Goal: Information Seeking & Learning: Learn about a topic

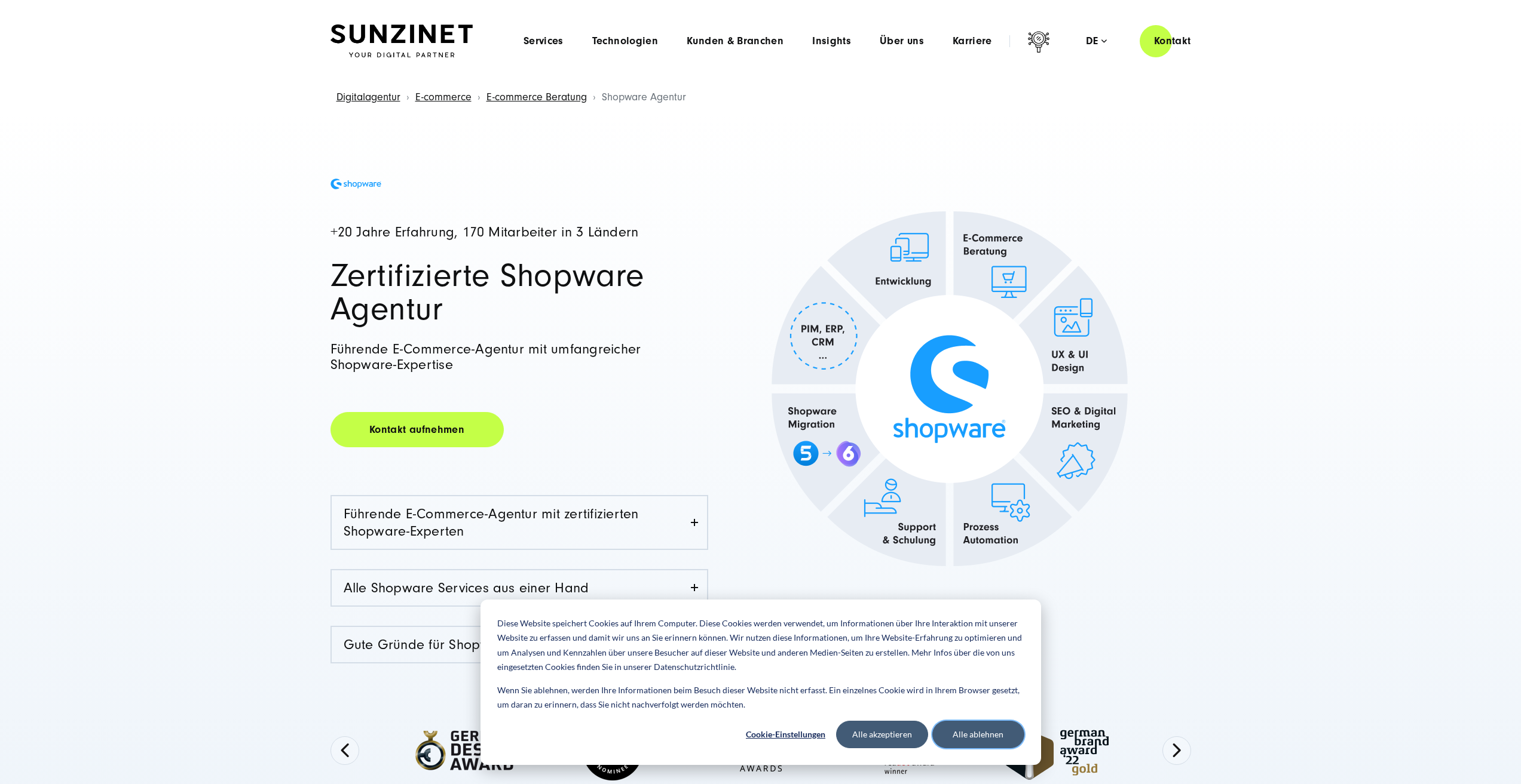
drag, startPoint x: 981, startPoint y: 731, endPoint x: 1243, endPoint y: 504, distance: 346.7
click at [982, 731] on button "Alle ablehnen" at bounding box center [978, 735] width 92 height 28
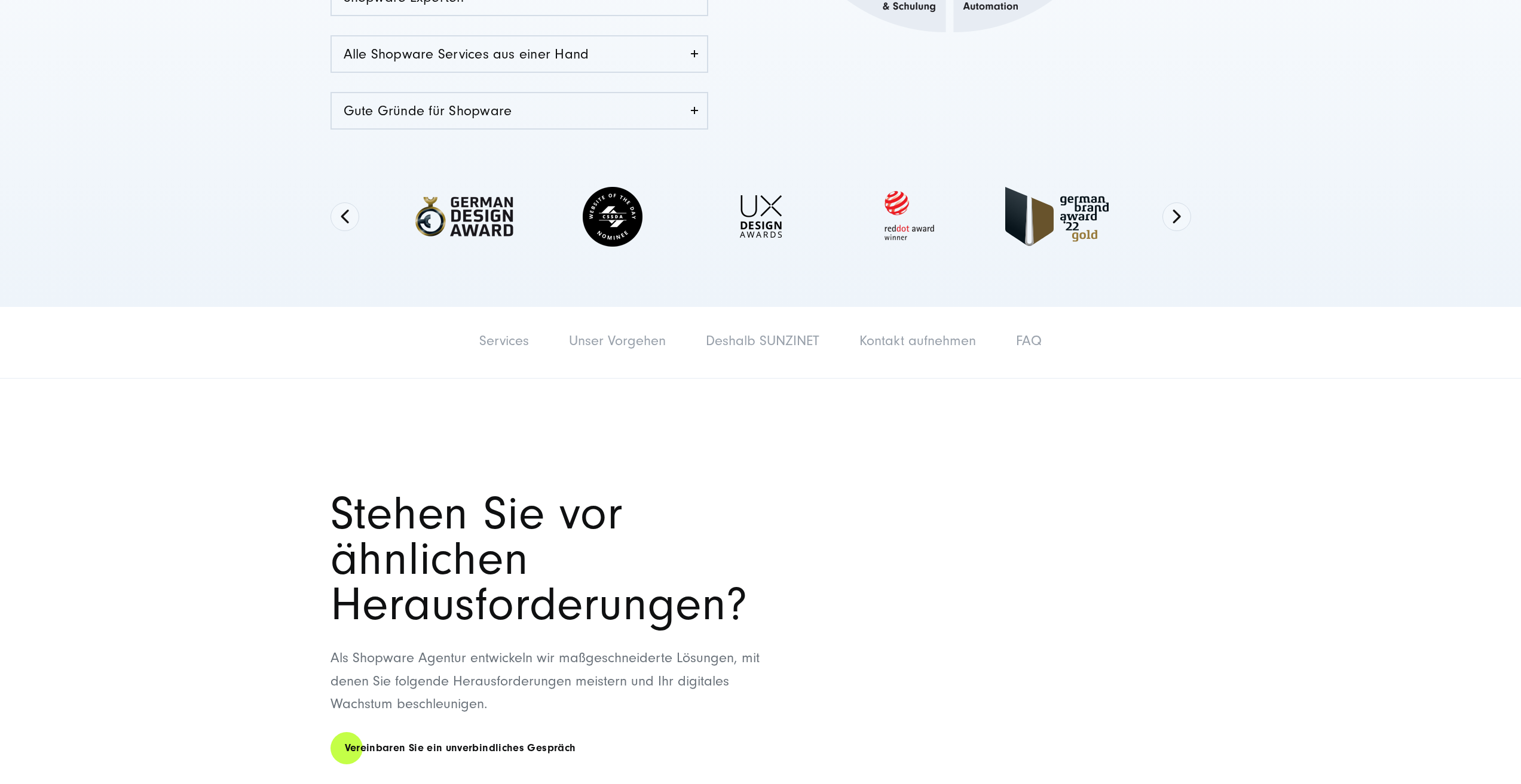
scroll to position [358, 0]
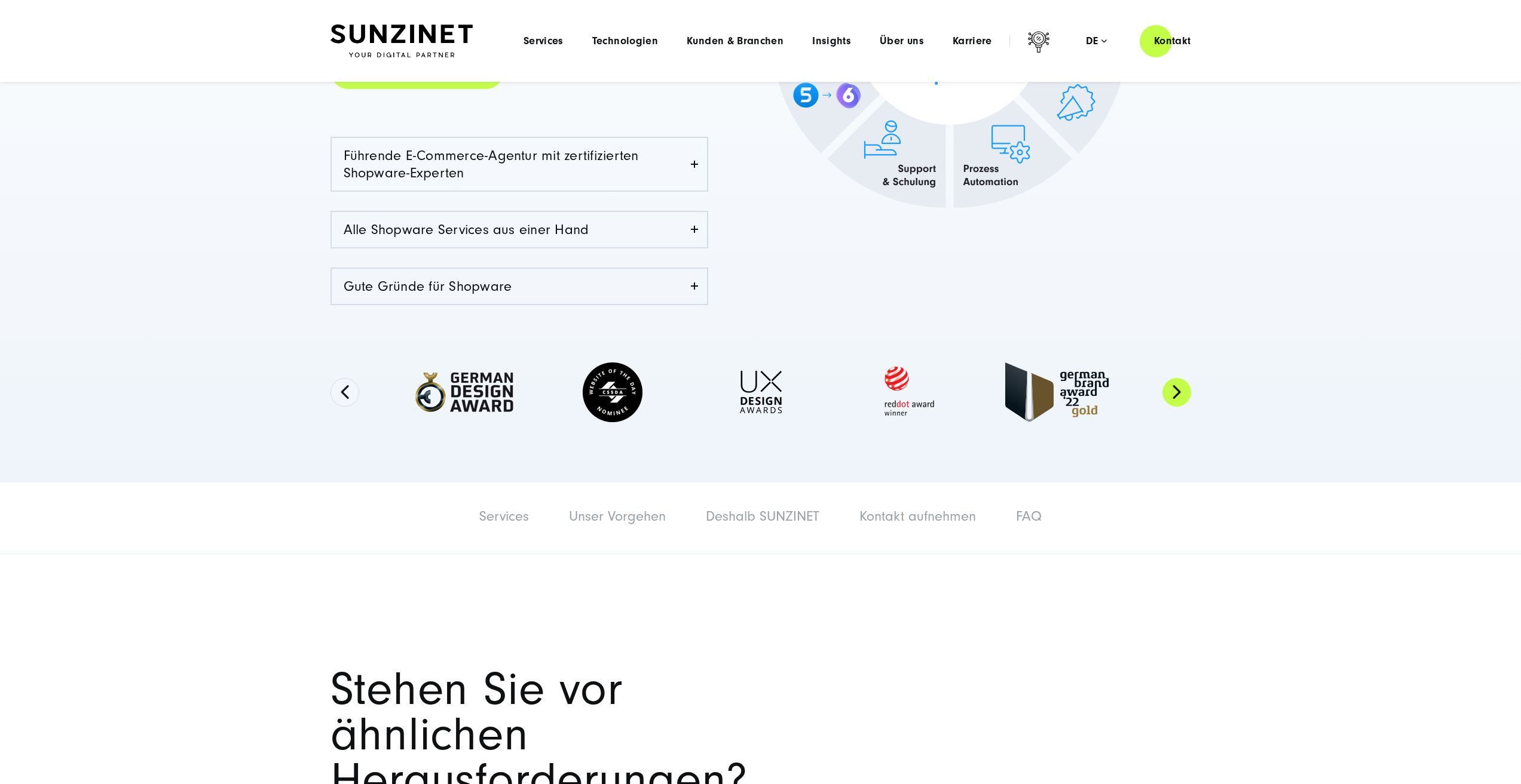
click at [1178, 392] on button "Next" at bounding box center [1176, 392] width 28 height 28
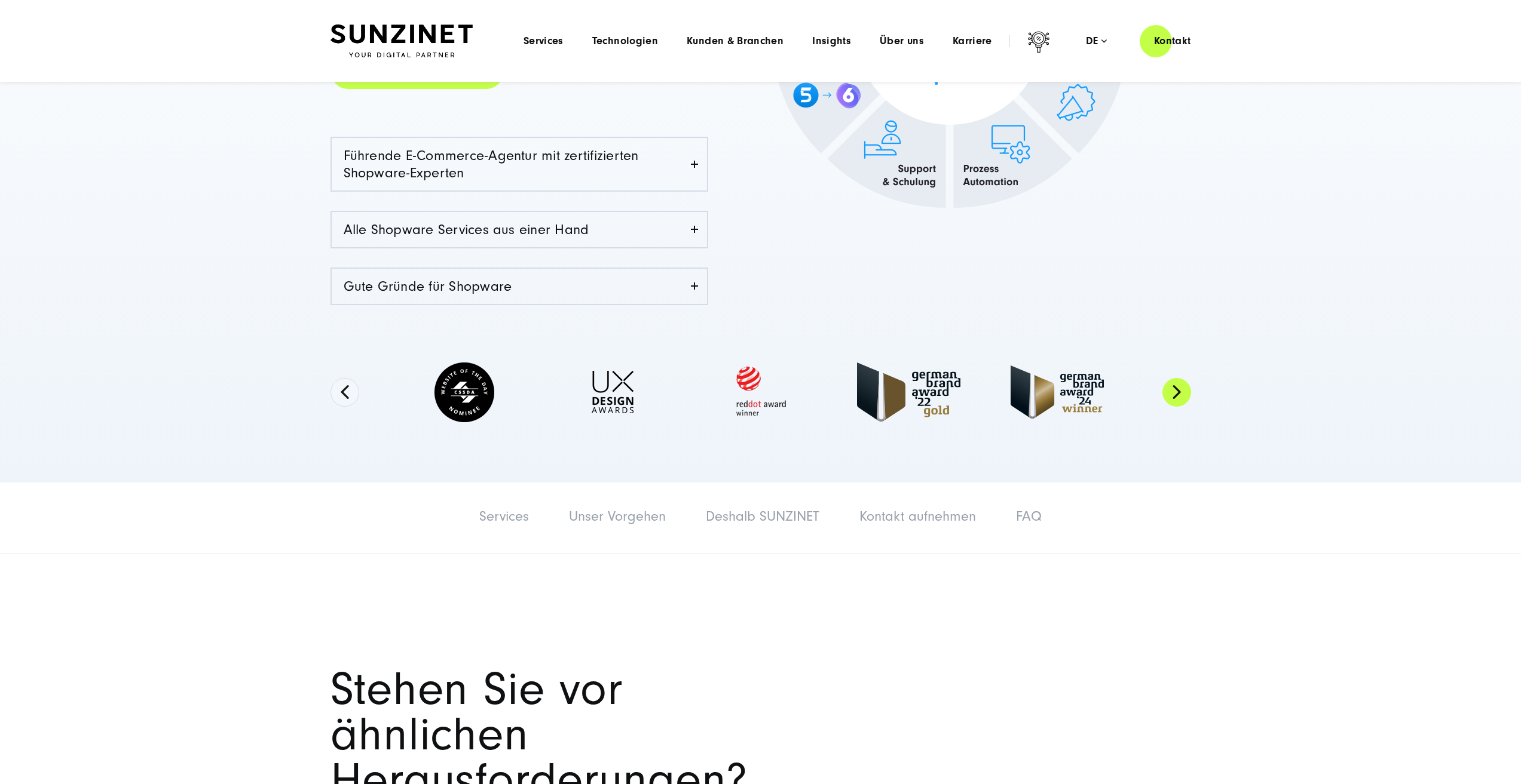
click at [1177, 392] on button "Next" at bounding box center [1176, 392] width 28 height 28
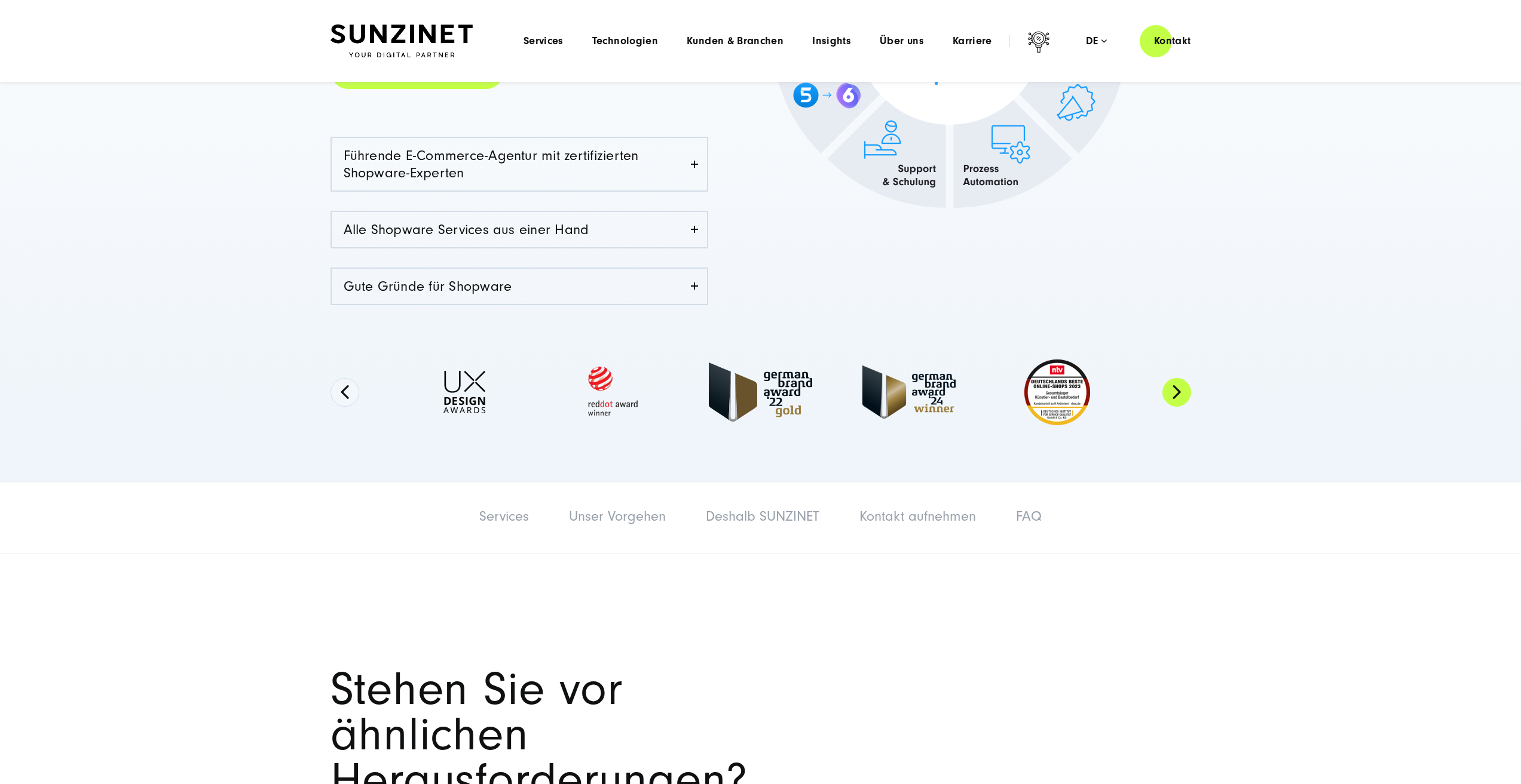
click at [1178, 391] on button "Next" at bounding box center [1176, 392] width 28 height 28
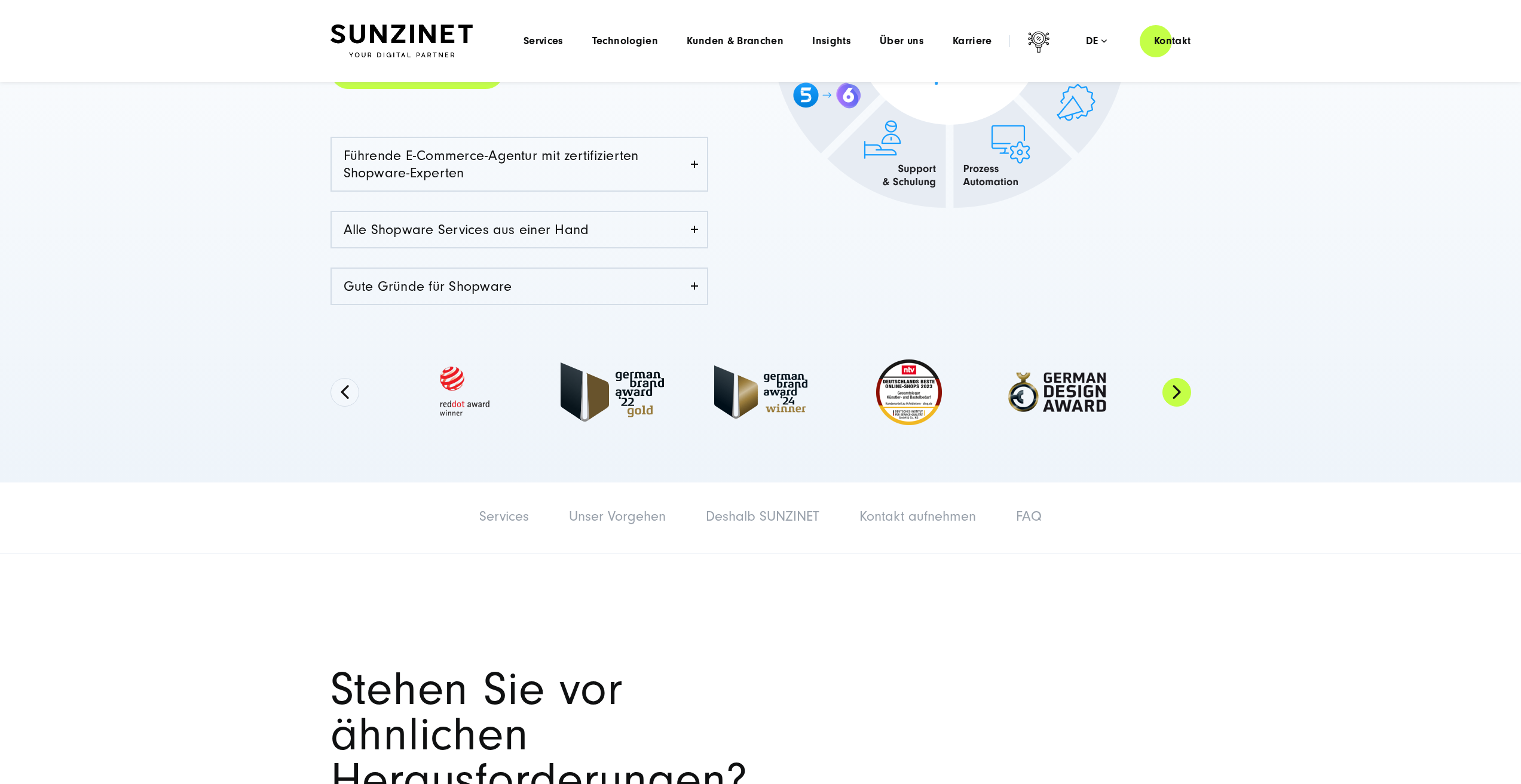
click at [1178, 391] on button "Next" at bounding box center [1176, 392] width 28 height 28
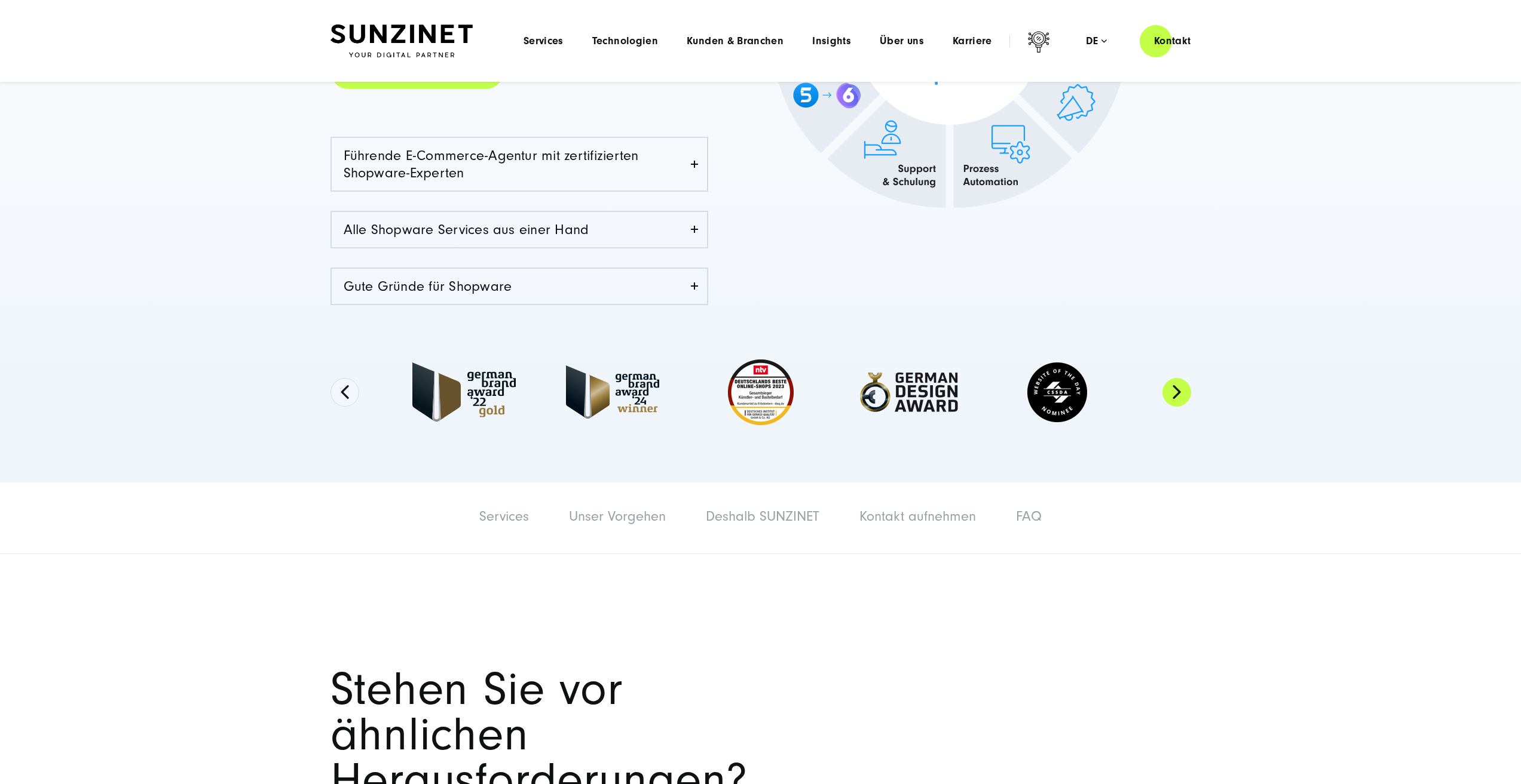
click at [1178, 394] on button "Next" at bounding box center [1176, 392] width 28 height 28
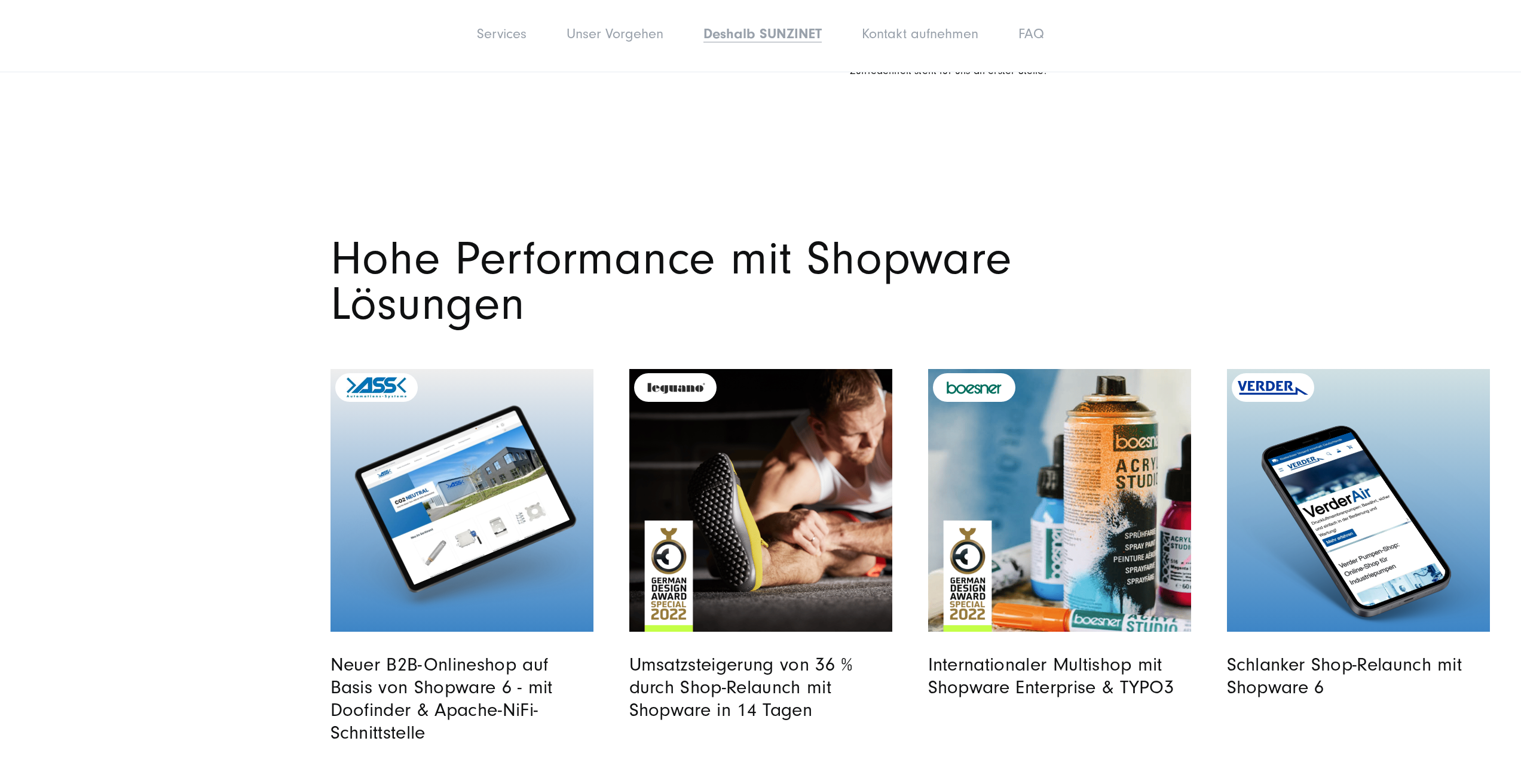
scroll to position [7527, 0]
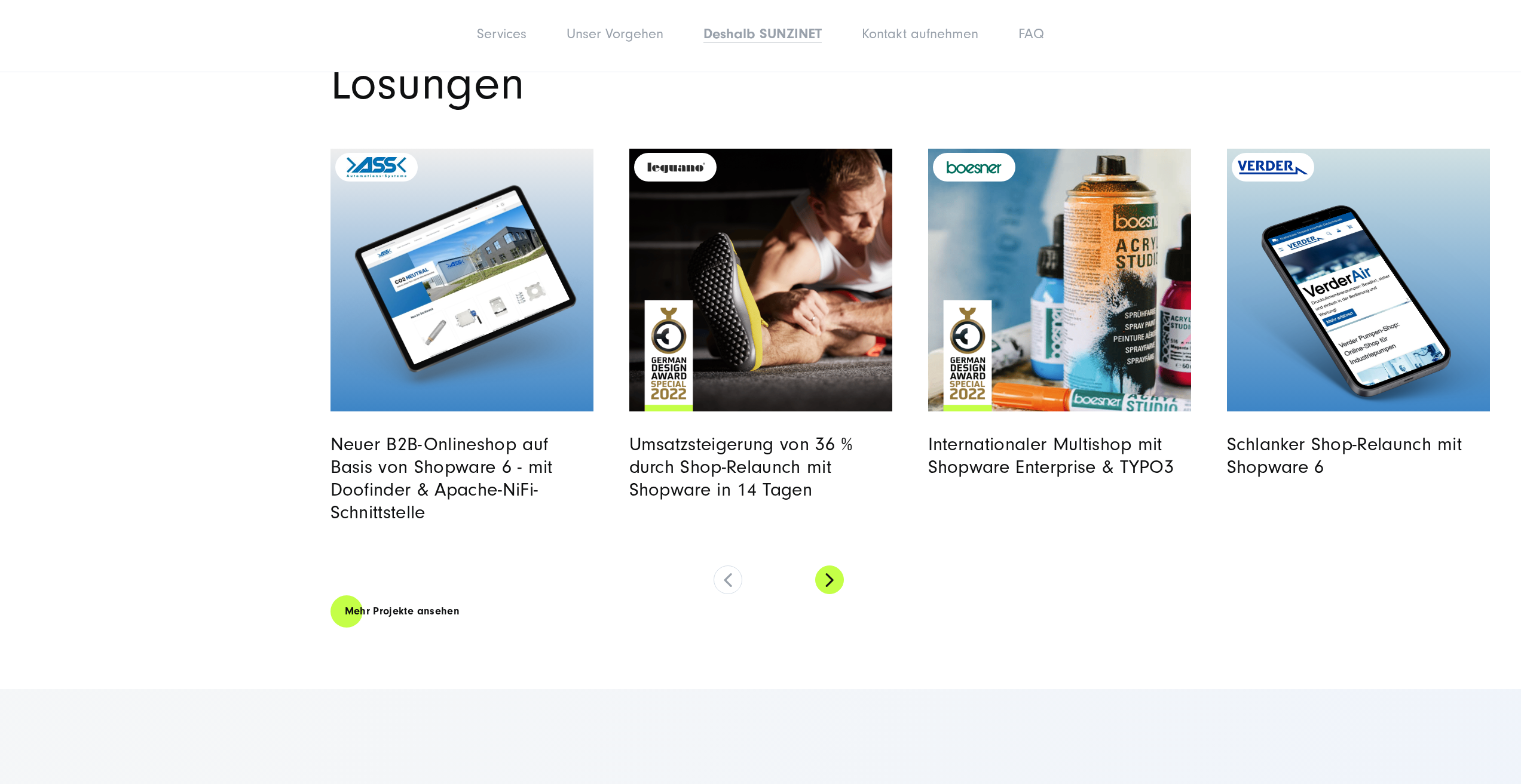
click at [828, 577] on button at bounding box center [829, 579] width 28 height 28
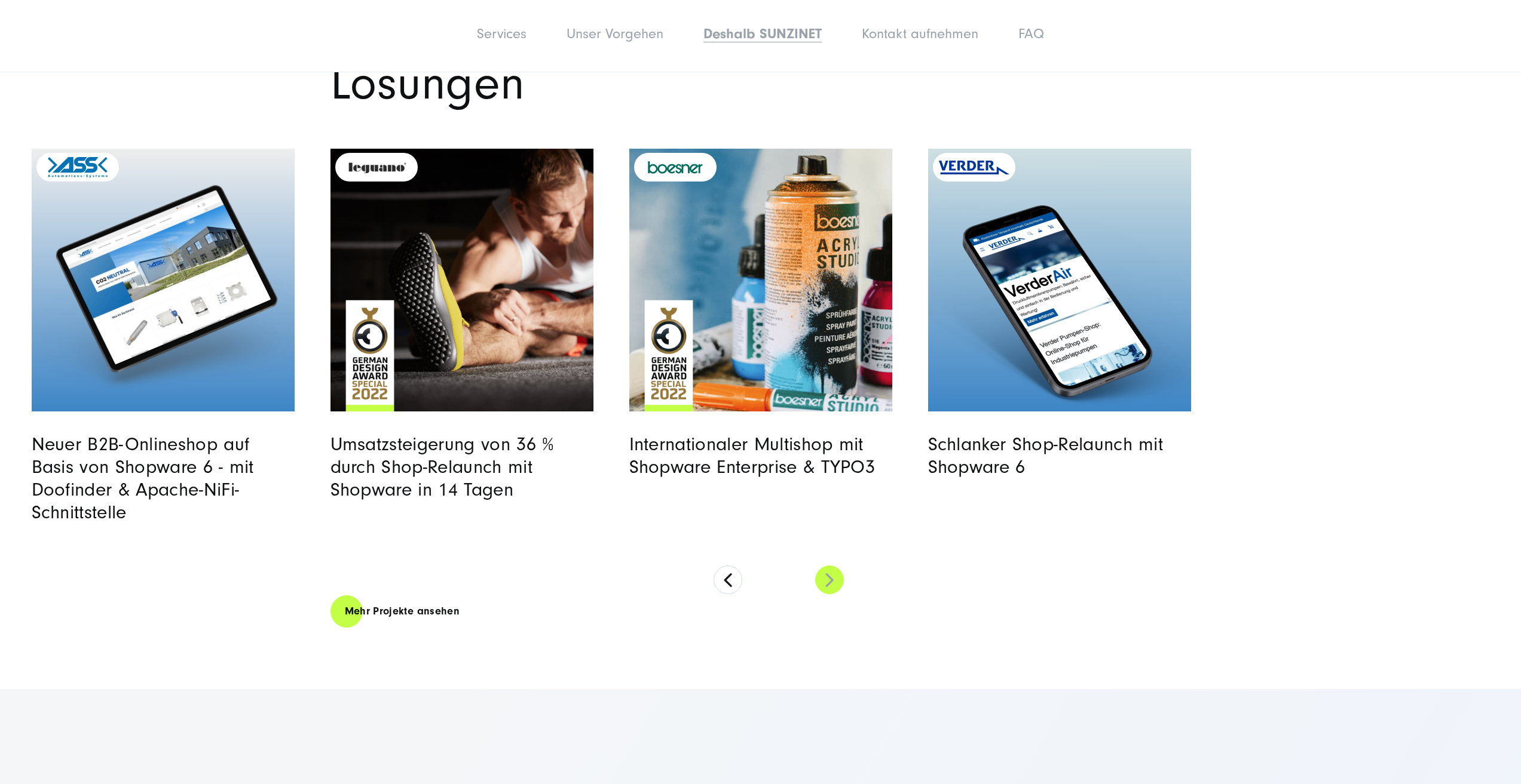
click at [826, 578] on button at bounding box center [829, 579] width 28 height 28
click at [824, 578] on button at bounding box center [829, 579] width 28 height 28
click at [724, 587] on button at bounding box center [728, 579] width 28 height 28
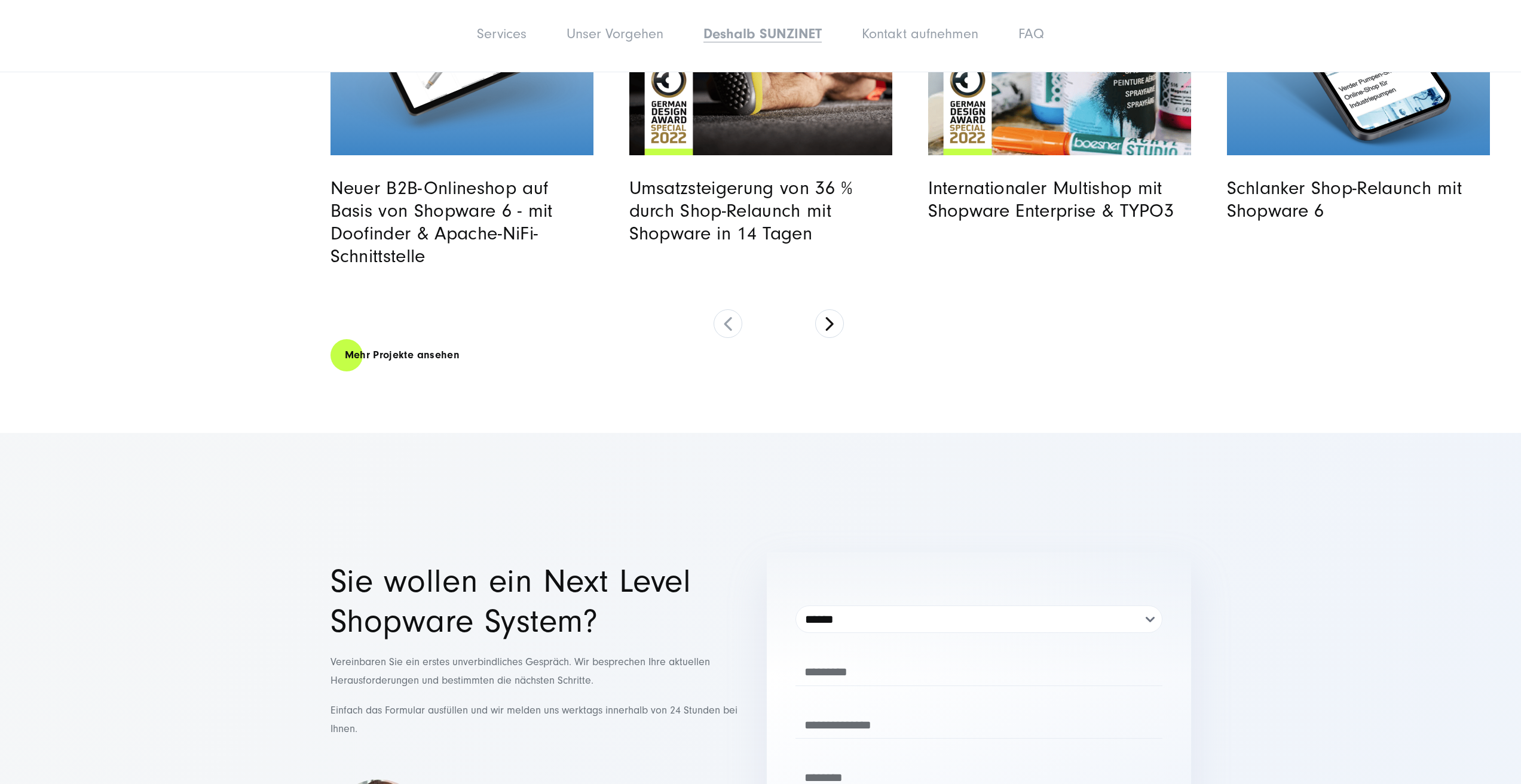
scroll to position [7944, 0]
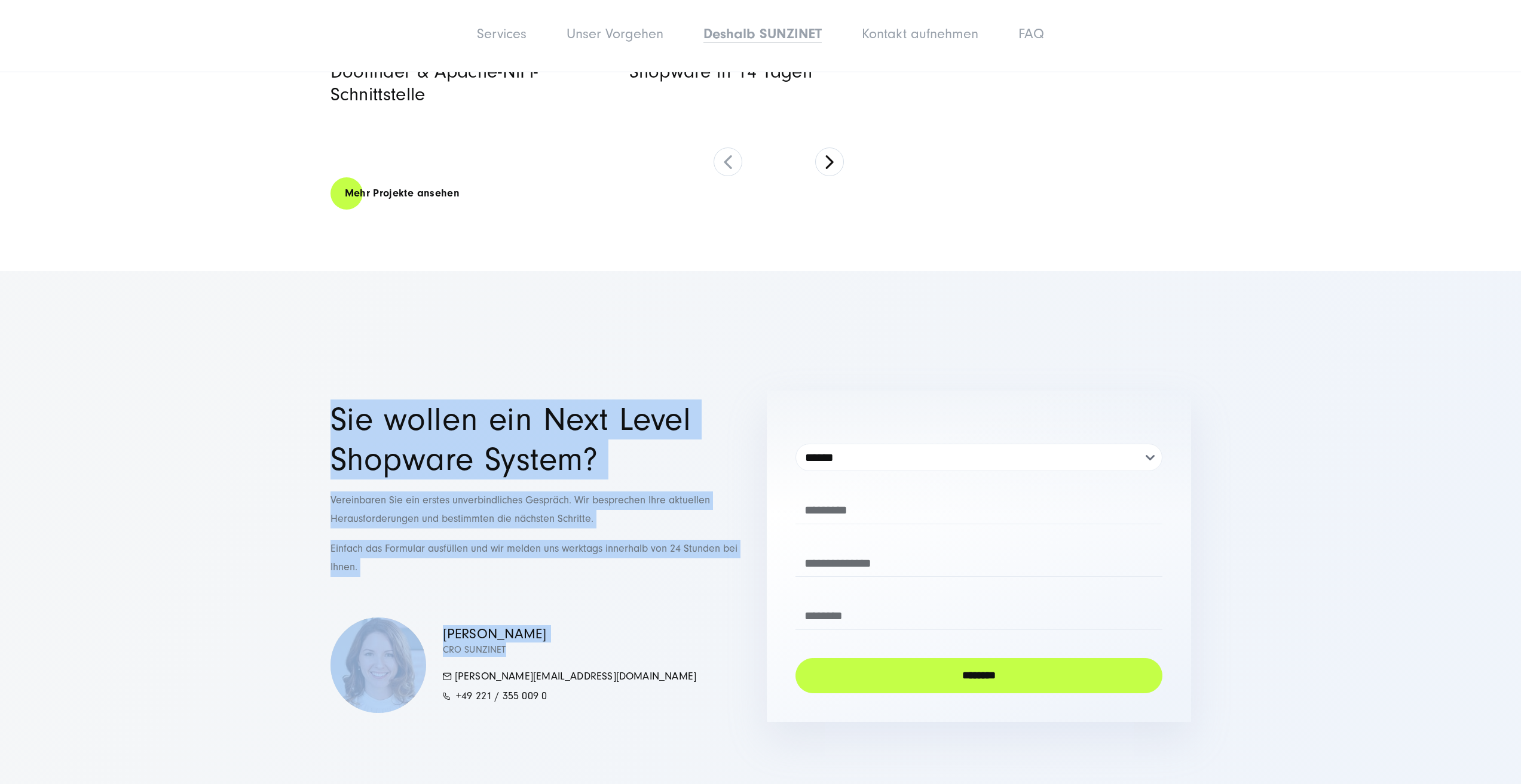
drag, startPoint x: 278, startPoint y: 402, endPoint x: 786, endPoint y: 687, distance: 582.5
click at [793, 689] on section "Sie wollen ein Next Level Shopware System? Vereinbaren Sie ein erstes unverbind…" at bounding box center [760, 556] width 1521 height 570
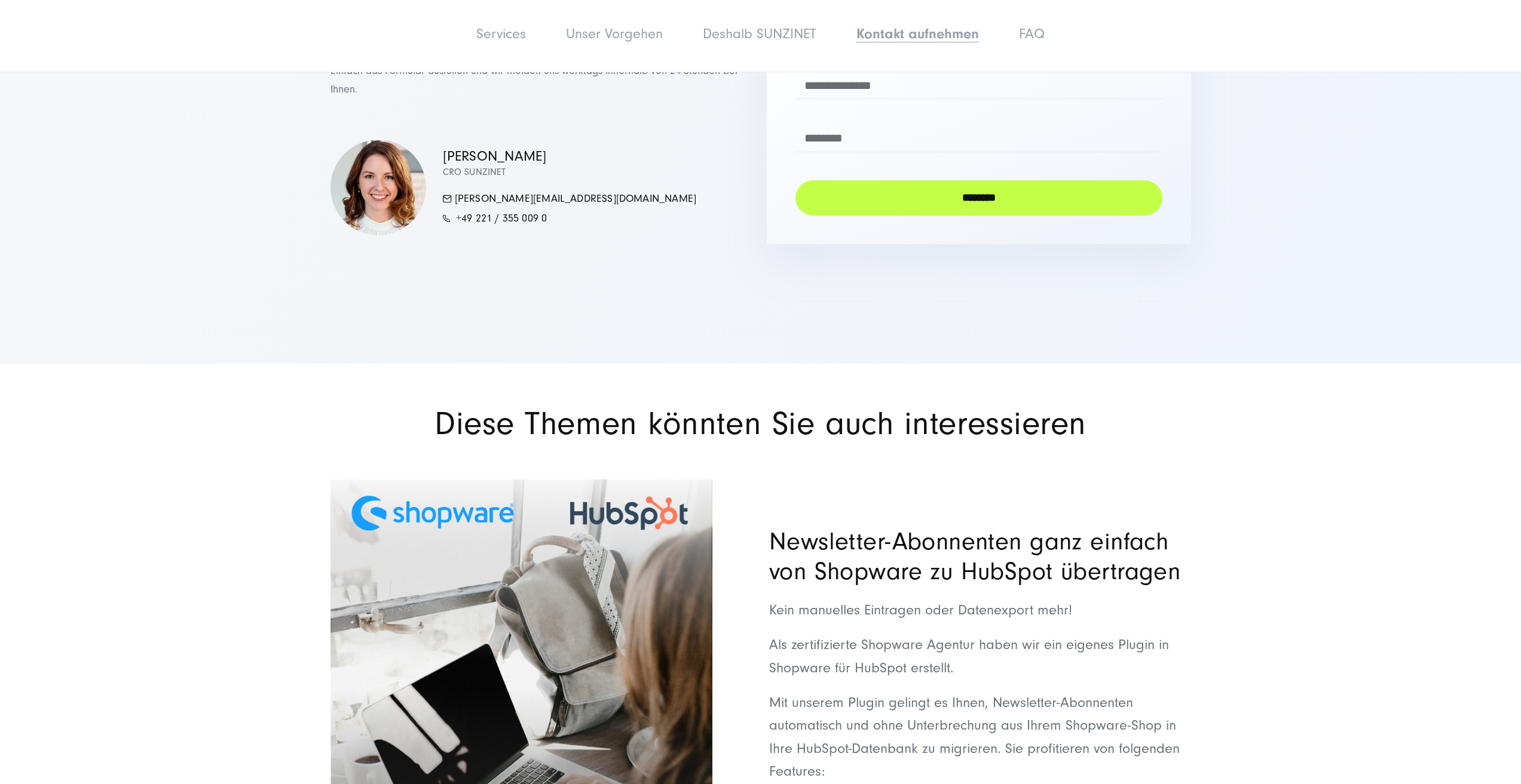
click at [1161, 379] on h2 "Diese Themen könnten Sie auch interessieren" at bounding box center [761, 404] width 1473 height 80
drag, startPoint x: 512, startPoint y: 399, endPoint x: 1240, endPoint y: 450, distance: 729.8
click at [1348, 369] on h2 "Diese Themen könnten Sie auch interessieren" at bounding box center [761, 404] width 1473 height 80
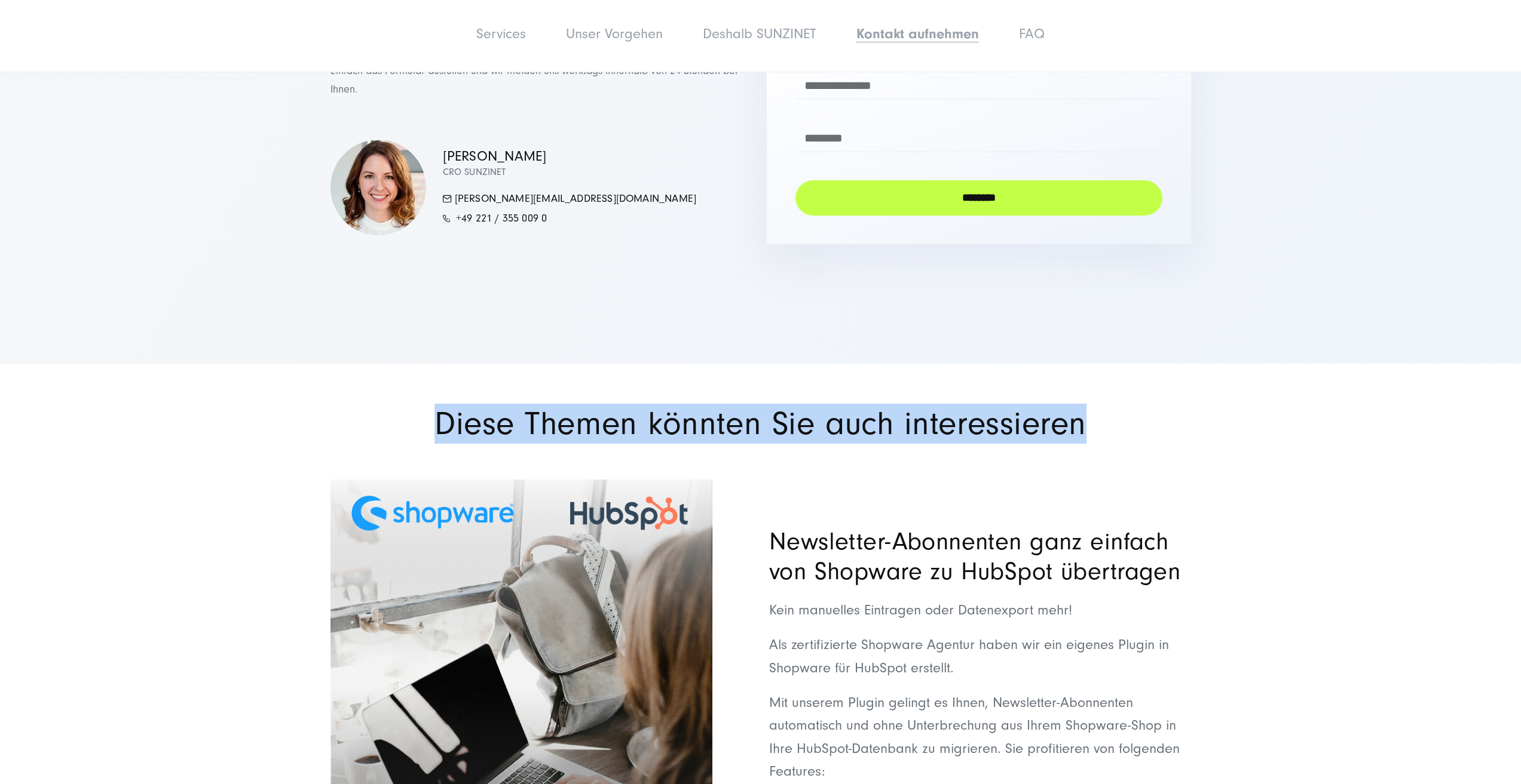
drag, startPoint x: 964, startPoint y: 448, endPoint x: 393, endPoint y: 444, distance: 571.0
click at [393, 444] on div "Diese Themen könnten Sie auch interessieren" at bounding box center [761, 410] width 1473 height 92
click at [393, 444] on h2 "Diese Themen könnten Sie auch interessieren" at bounding box center [761, 404] width 1473 height 80
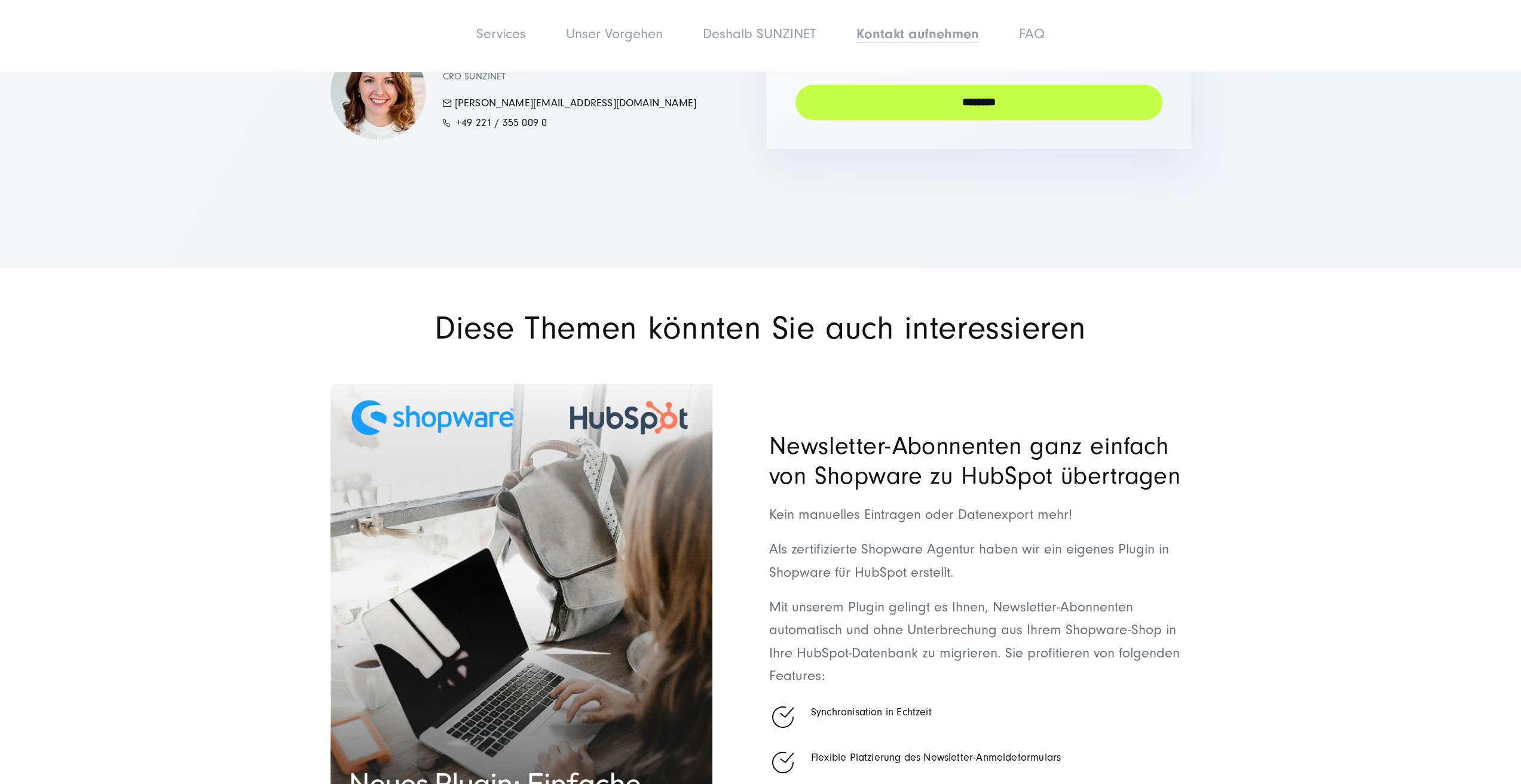
scroll to position [8601, 0]
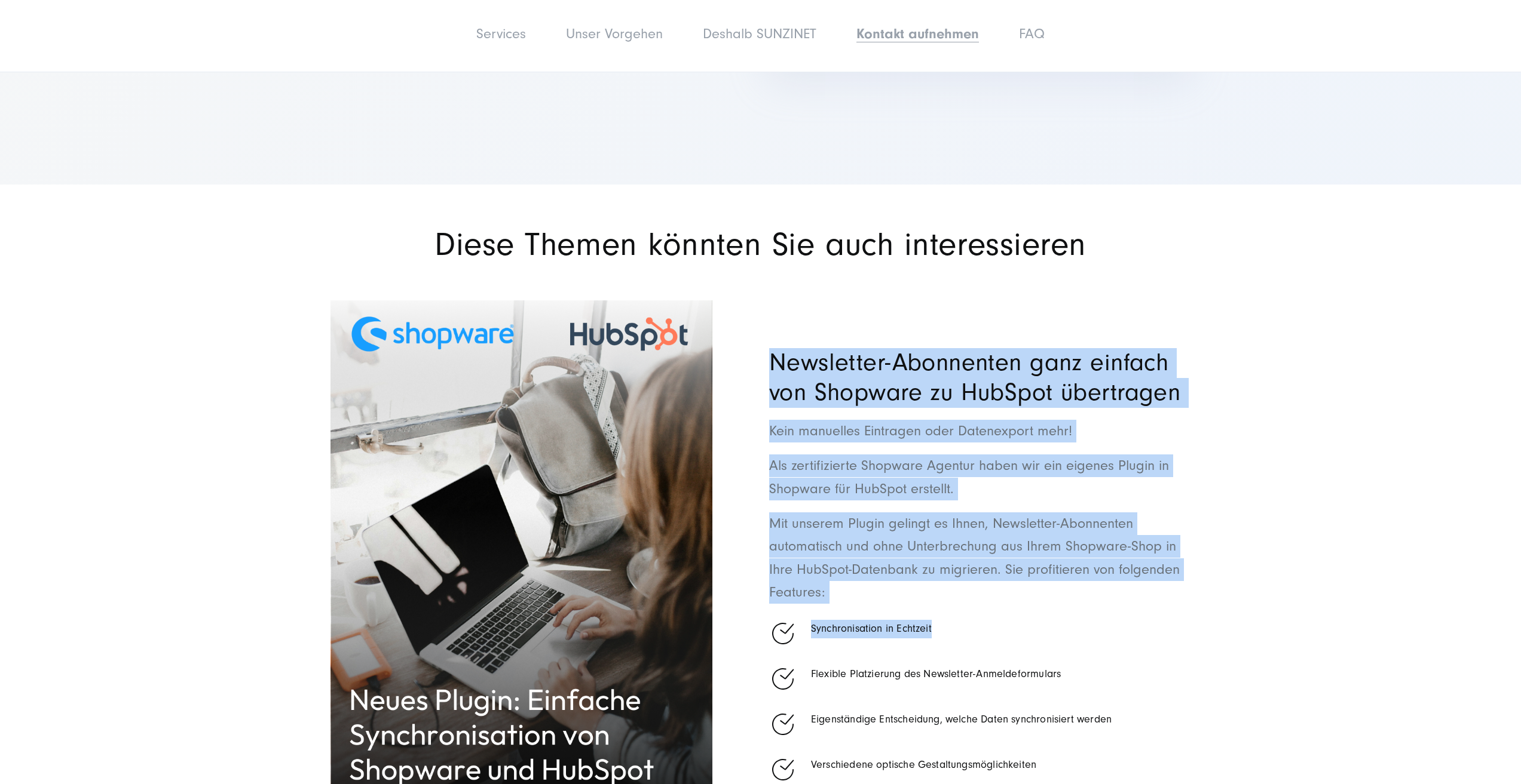
drag, startPoint x: 767, startPoint y: 365, endPoint x: 1039, endPoint y: 602, distance: 360.8
click at [1036, 605] on div "Newsletter-Abonnenten ganz einfach von Shopware zu HubSpot übertragen Kein manu…" at bounding box center [760, 621] width 861 height 641
click at [1179, 480] on p "Als zertifizierte Shopware Agentur haben wir ein eigenes Plugin in Shopware für…" at bounding box center [980, 477] width 422 height 46
click at [946, 441] on p "Kein manuelles Eintragen oder Datenexport mehr!" at bounding box center [980, 431] width 422 height 23
drag, startPoint x: 765, startPoint y: 360, endPoint x: 856, endPoint y: 592, distance: 249.2
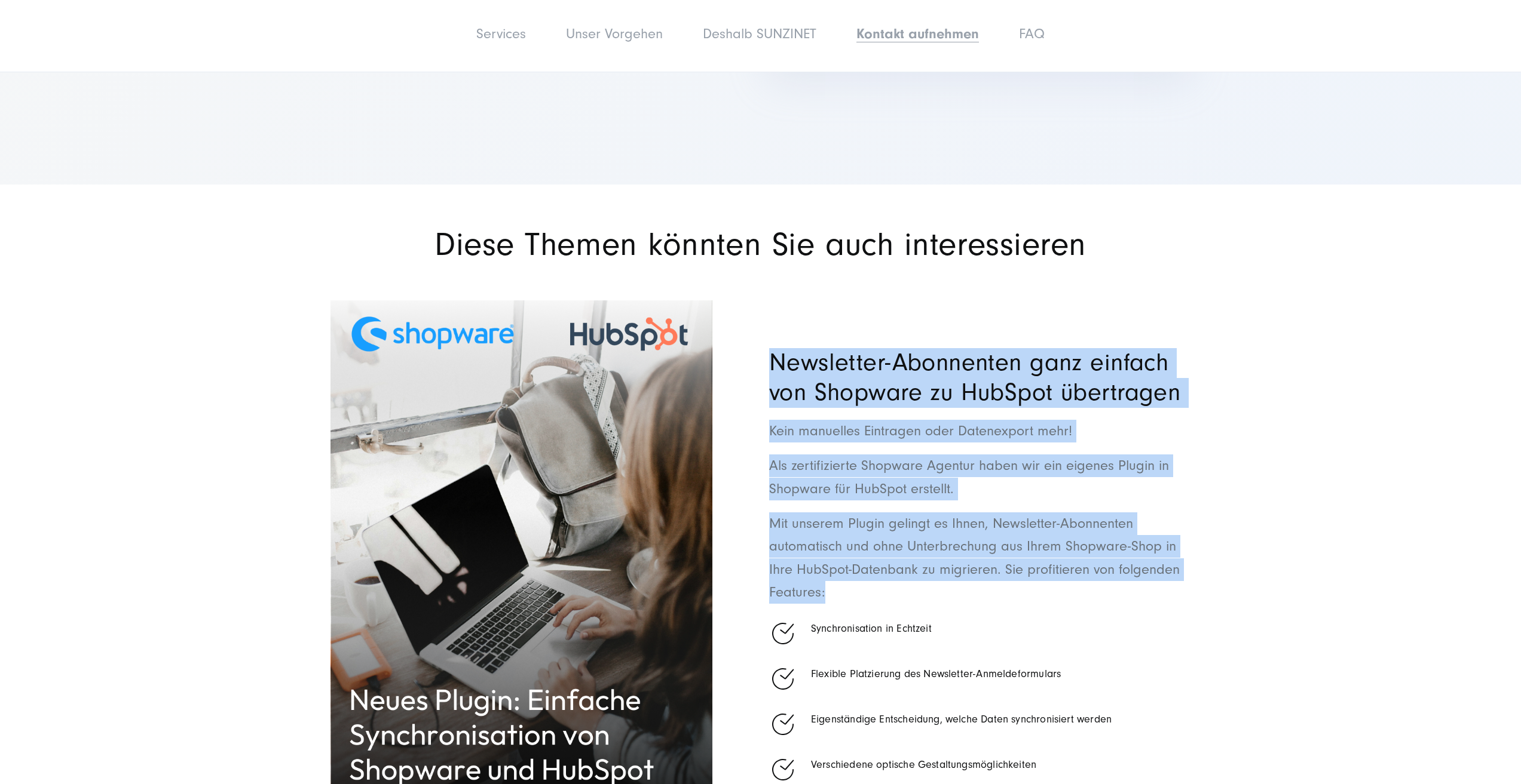
click at [856, 592] on div "Newsletter-Abonnenten ganz einfach von Shopware zu HubSpot übertragen Kein manu…" at bounding box center [760, 621] width 861 height 641
click at [858, 590] on p "Mit unserem Plugin gelingt es Ihnen, Newsletter-Abonnenten automatisch und ohne…" at bounding box center [980, 558] width 422 height 92
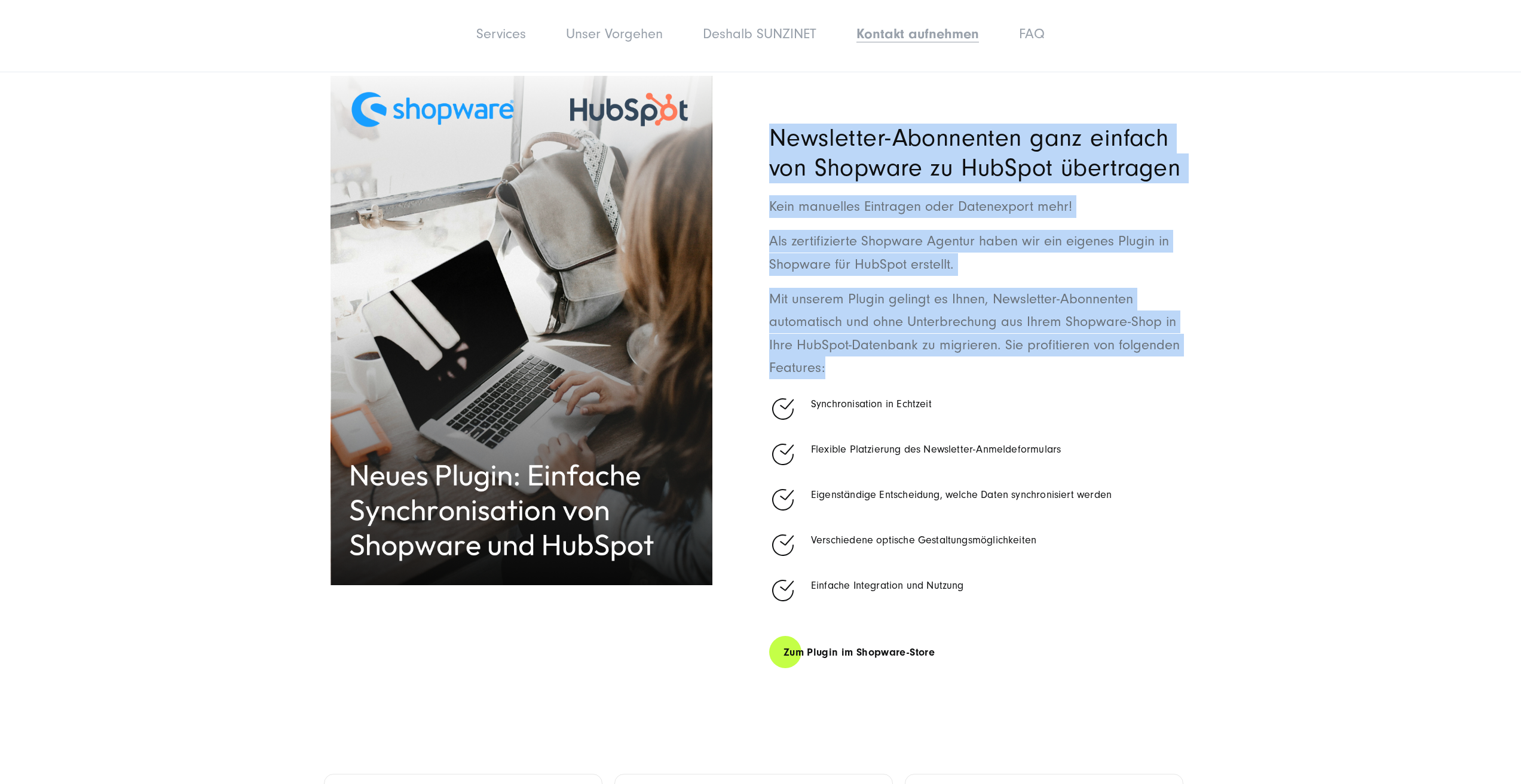
scroll to position [8841, 0]
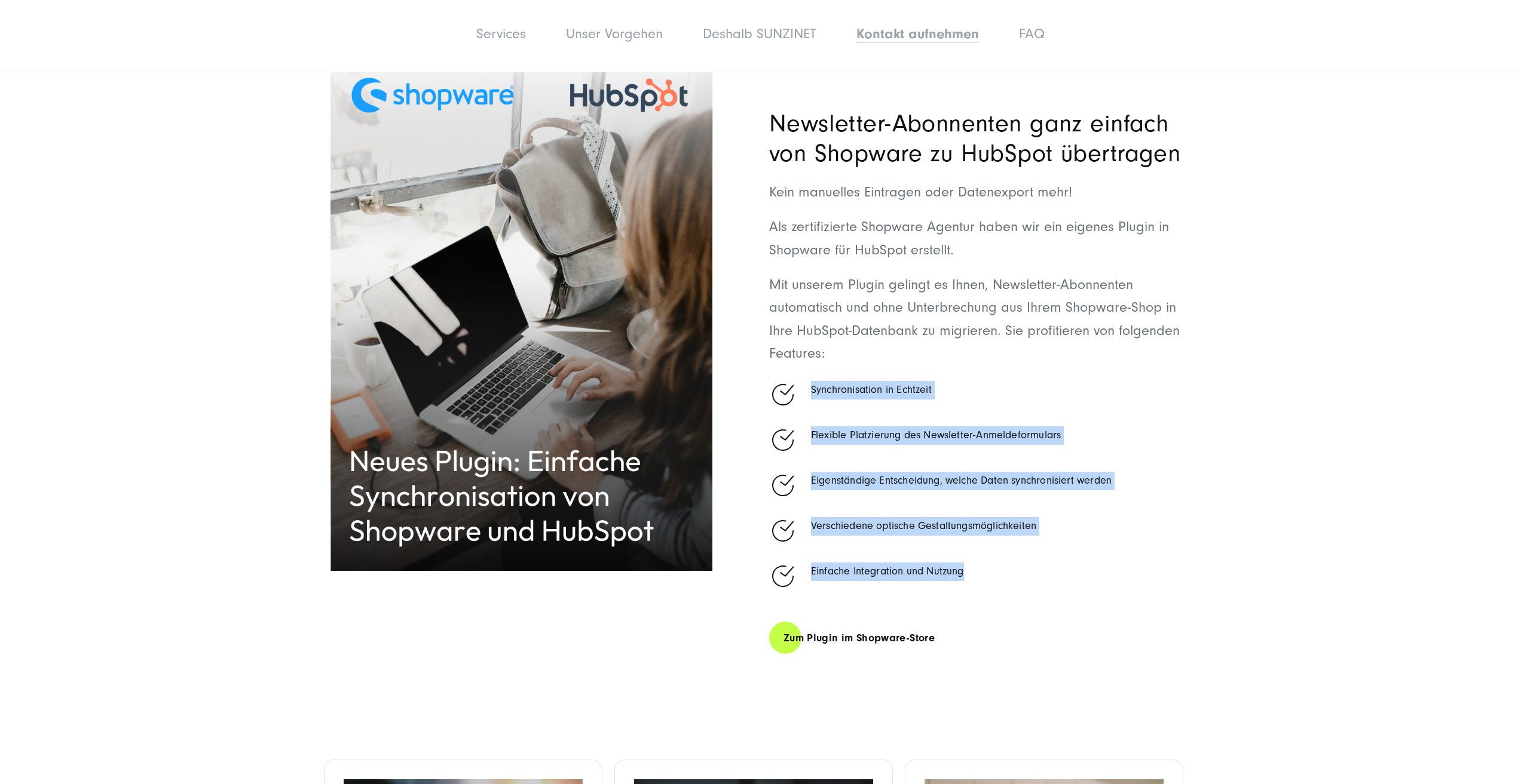
drag, startPoint x: 810, startPoint y: 394, endPoint x: 964, endPoint y: 574, distance: 236.9
click at [964, 574] on ul "Synchronisation in Echtzeit Flexible Platzierung des Newsletter-Anmeldeformular…" at bounding box center [980, 480] width 422 height 206
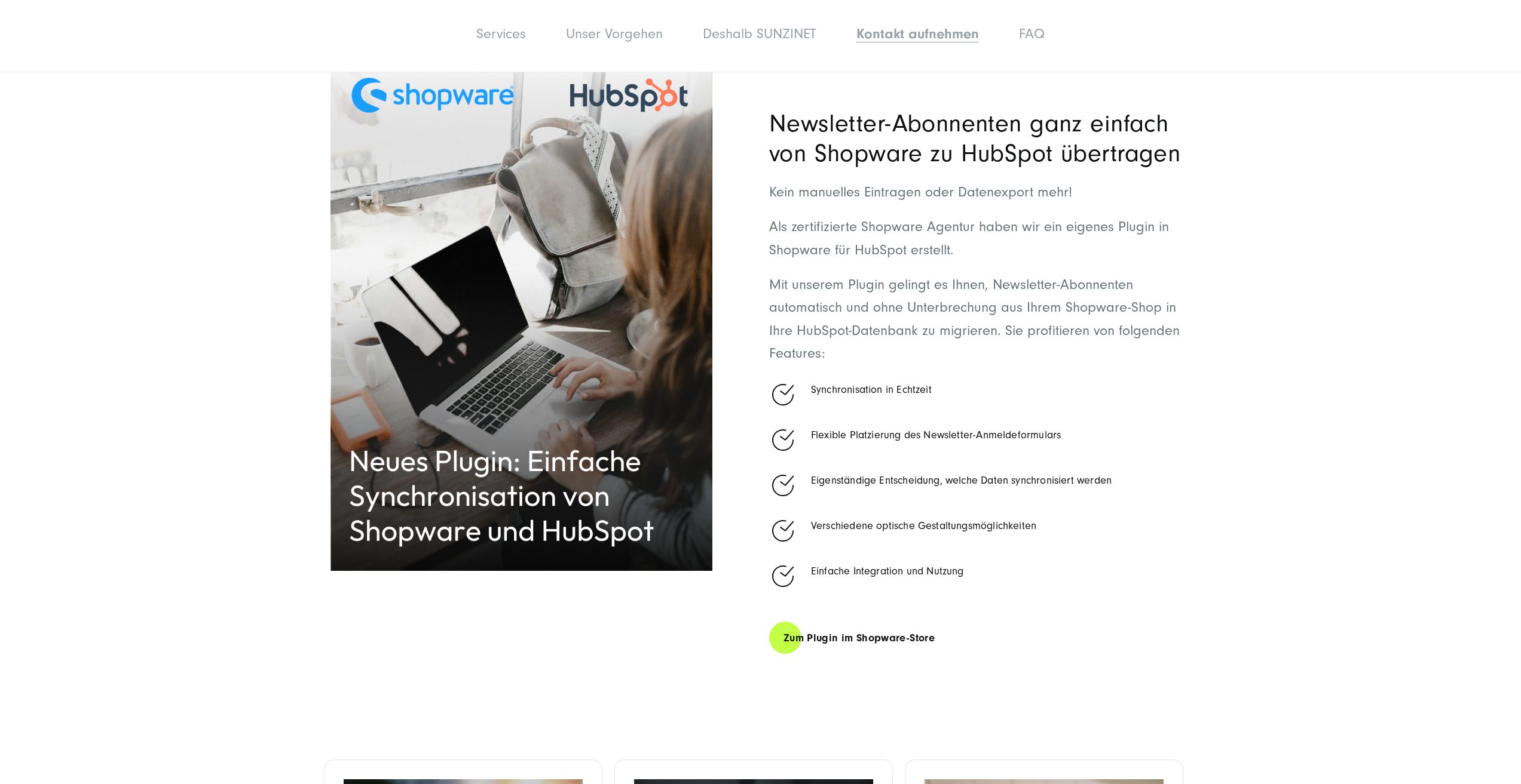
drag, startPoint x: 1005, startPoint y: 609, endPoint x: 946, endPoint y: 625, distance: 61.1
click at [1002, 611] on div "Zum Plugin im Shopware-Store" at bounding box center [980, 632] width 422 height 47
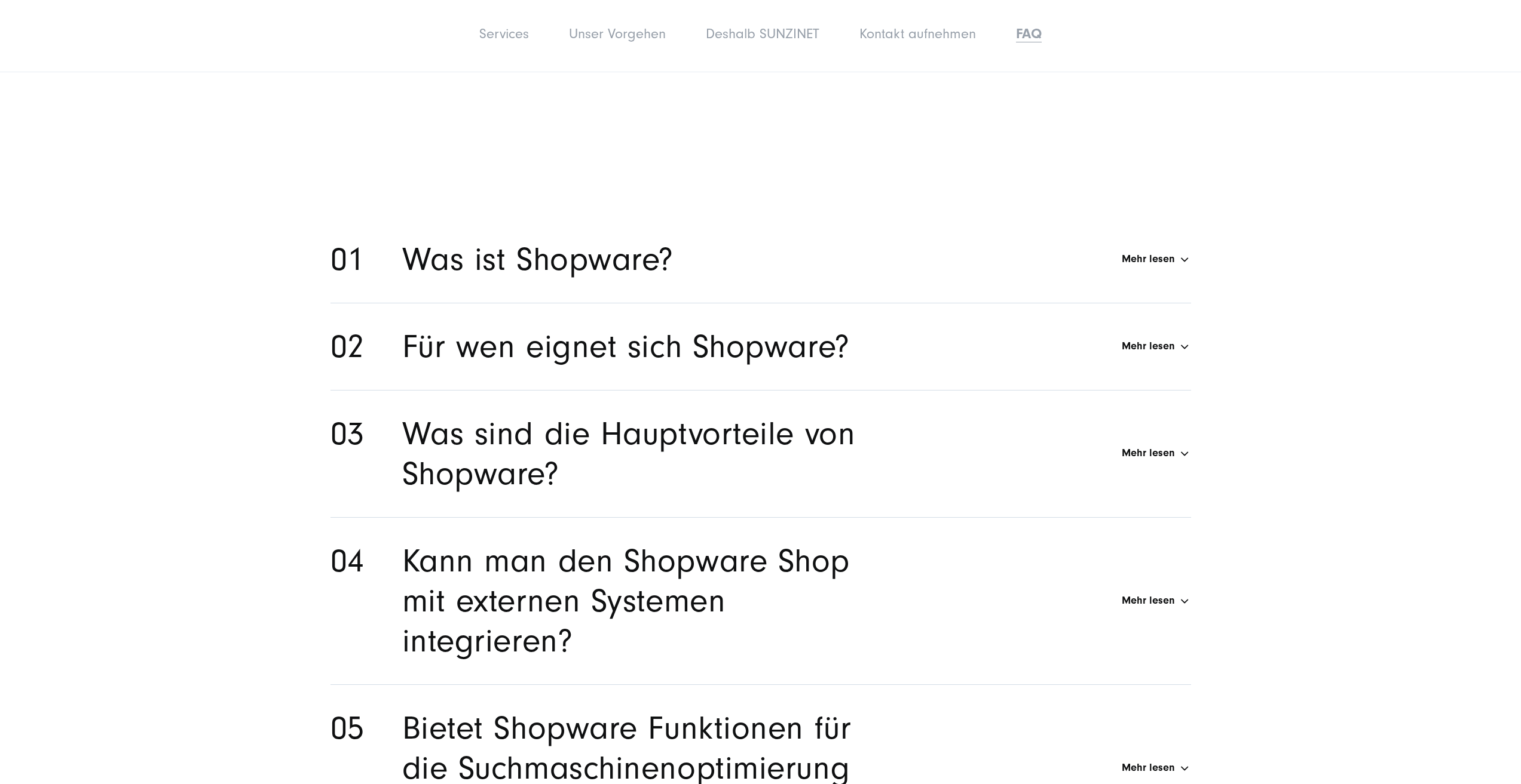
scroll to position [9975, 0]
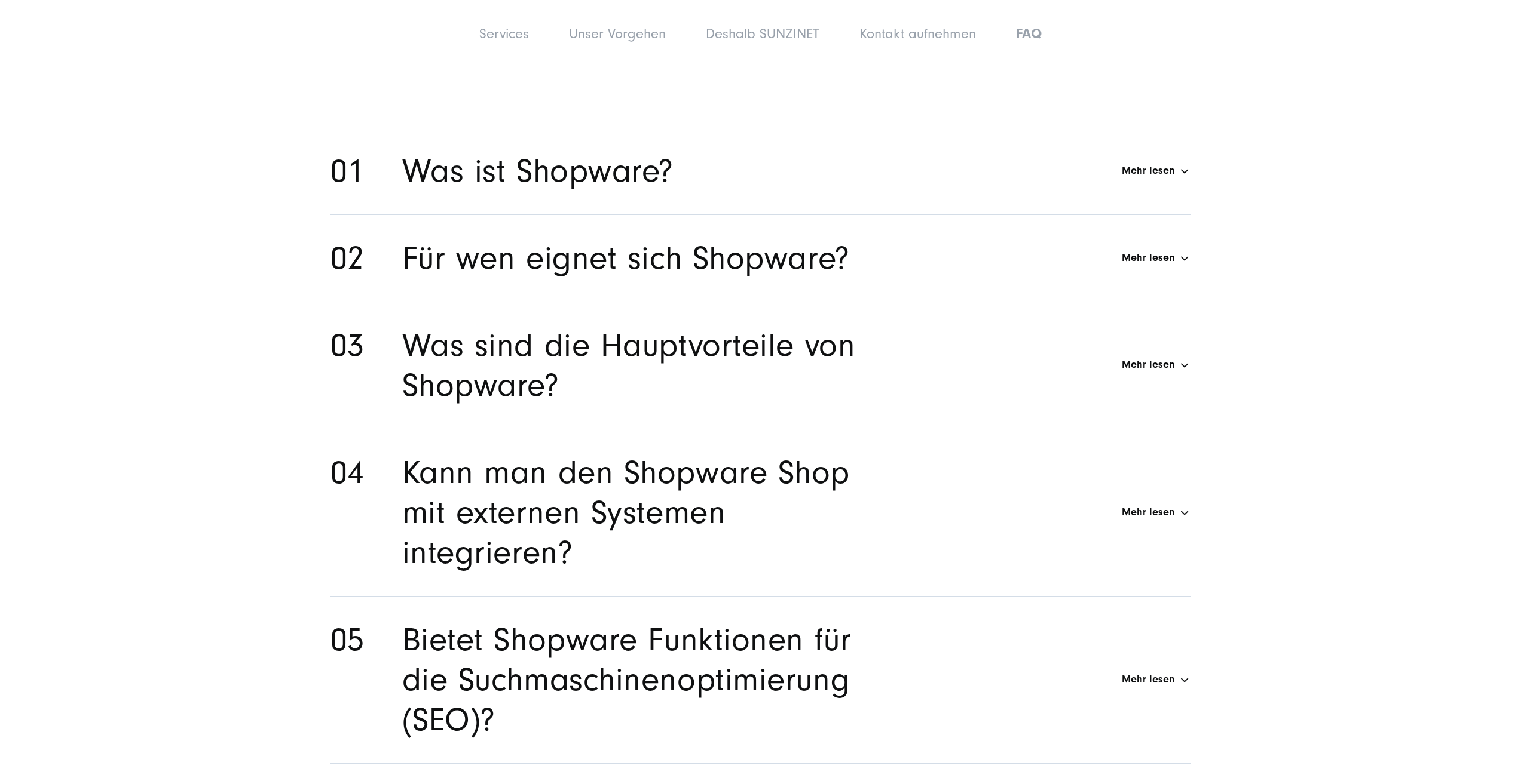
click at [539, 176] on h2 "Was ist Shopware?" at bounding box center [538, 171] width 272 height 40
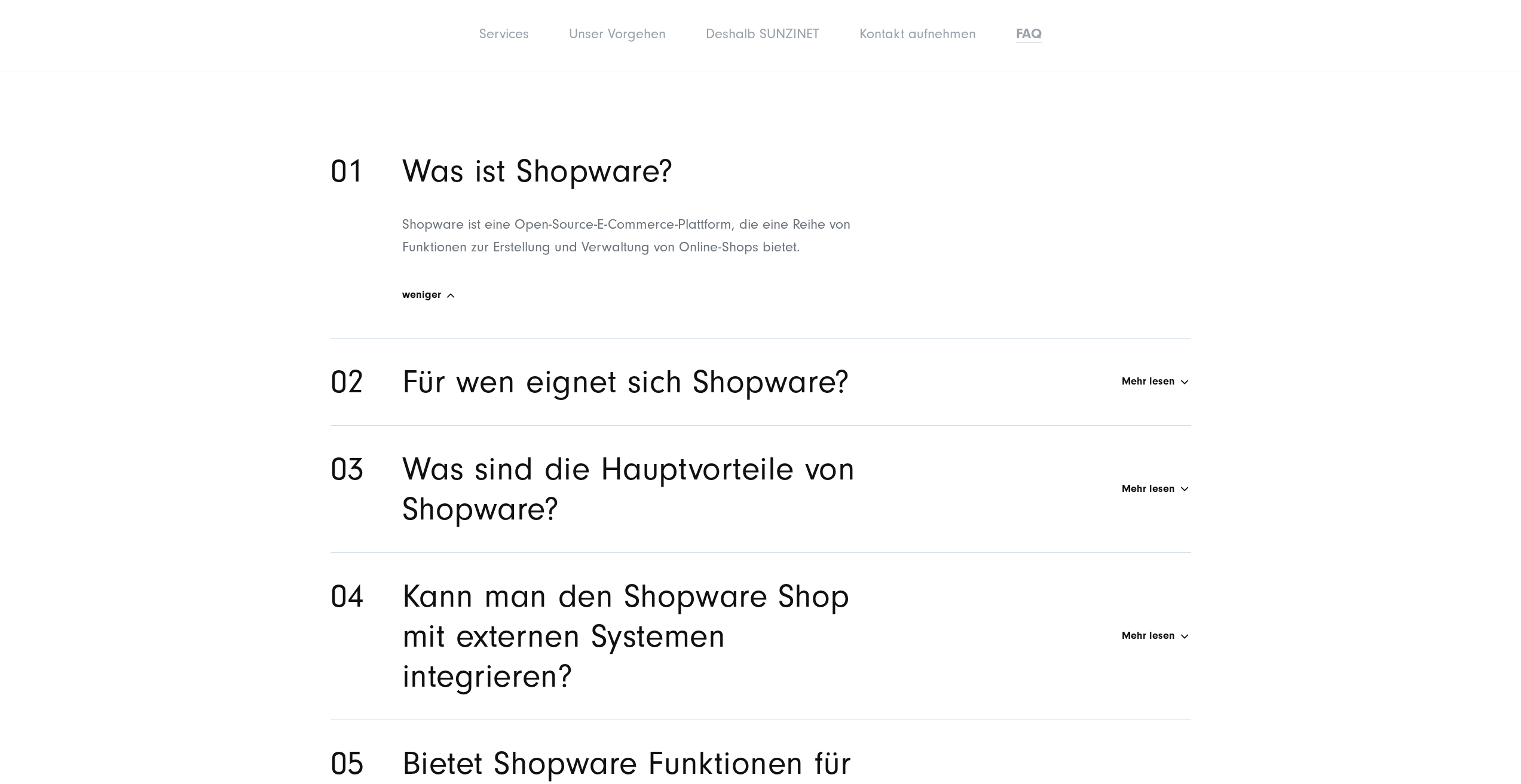
click at [538, 172] on h2 "Was ist Shopware?" at bounding box center [538, 171] width 272 height 40
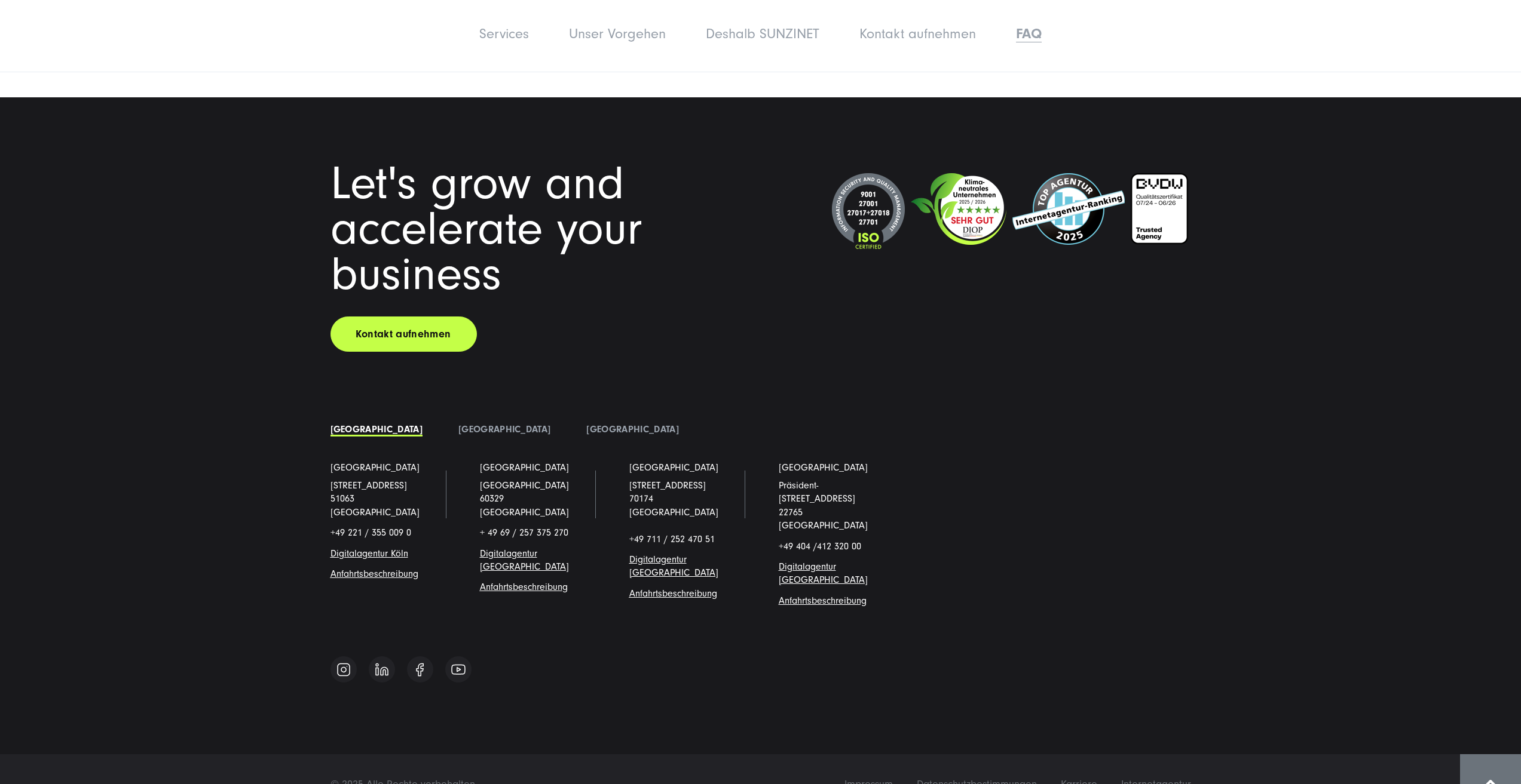
scroll to position [10771, 0]
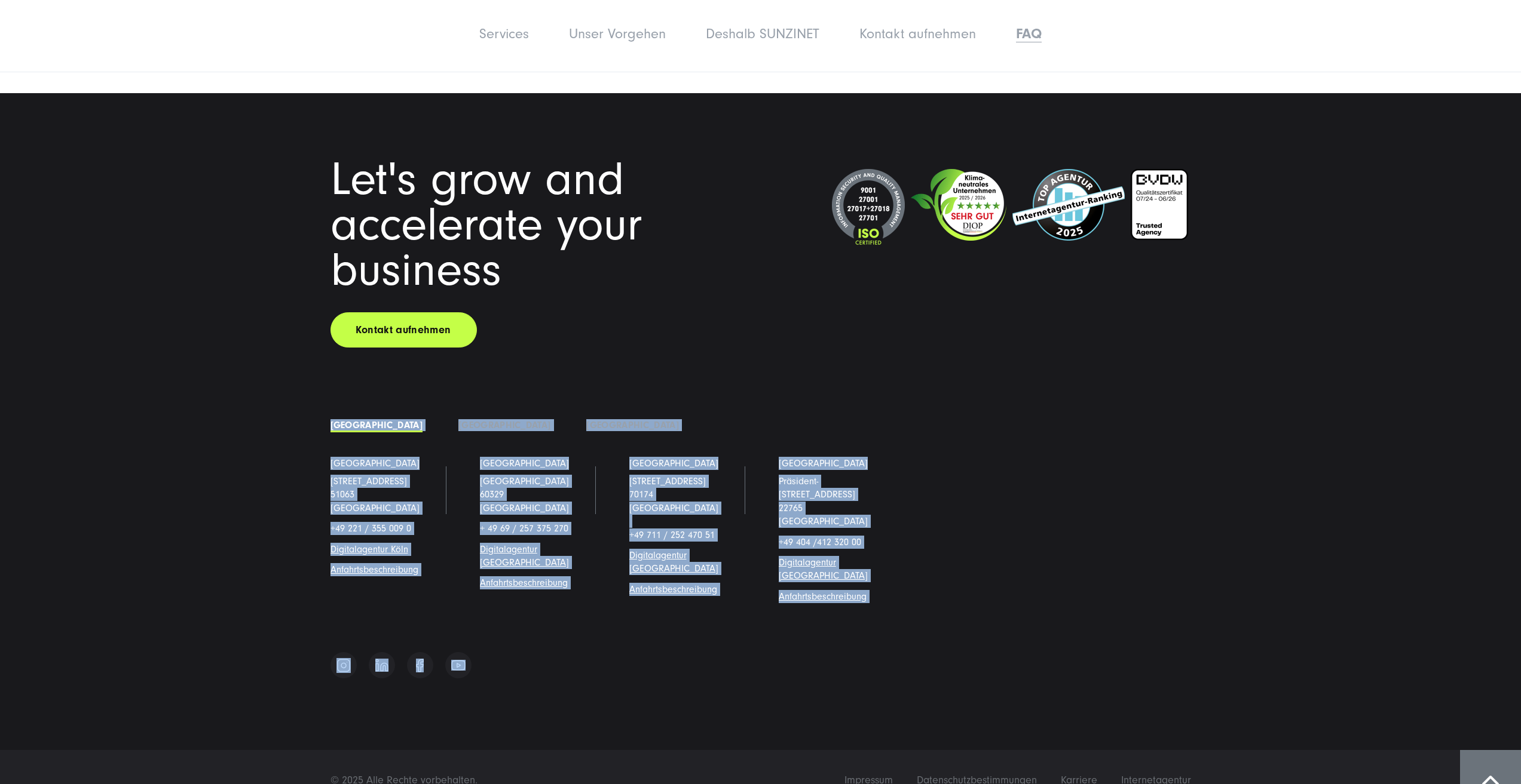
drag, startPoint x: 212, startPoint y: 430, endPoint x: 982, endPoint y: 630, distance: 795.6
click at [978, 637] on div "Let's grow and accelerate your business Kontakt aufnehmen [GEOGRAPHIC_DATA]" at bounding box center [760, 391] width 1521 height 595
click at [1018, 596] on div "Let's grow and accelerate your business Kontakt aufnehmen [GEOGRAPHIC_DATA]" at bounding box center [761, 421] width 908 height 528
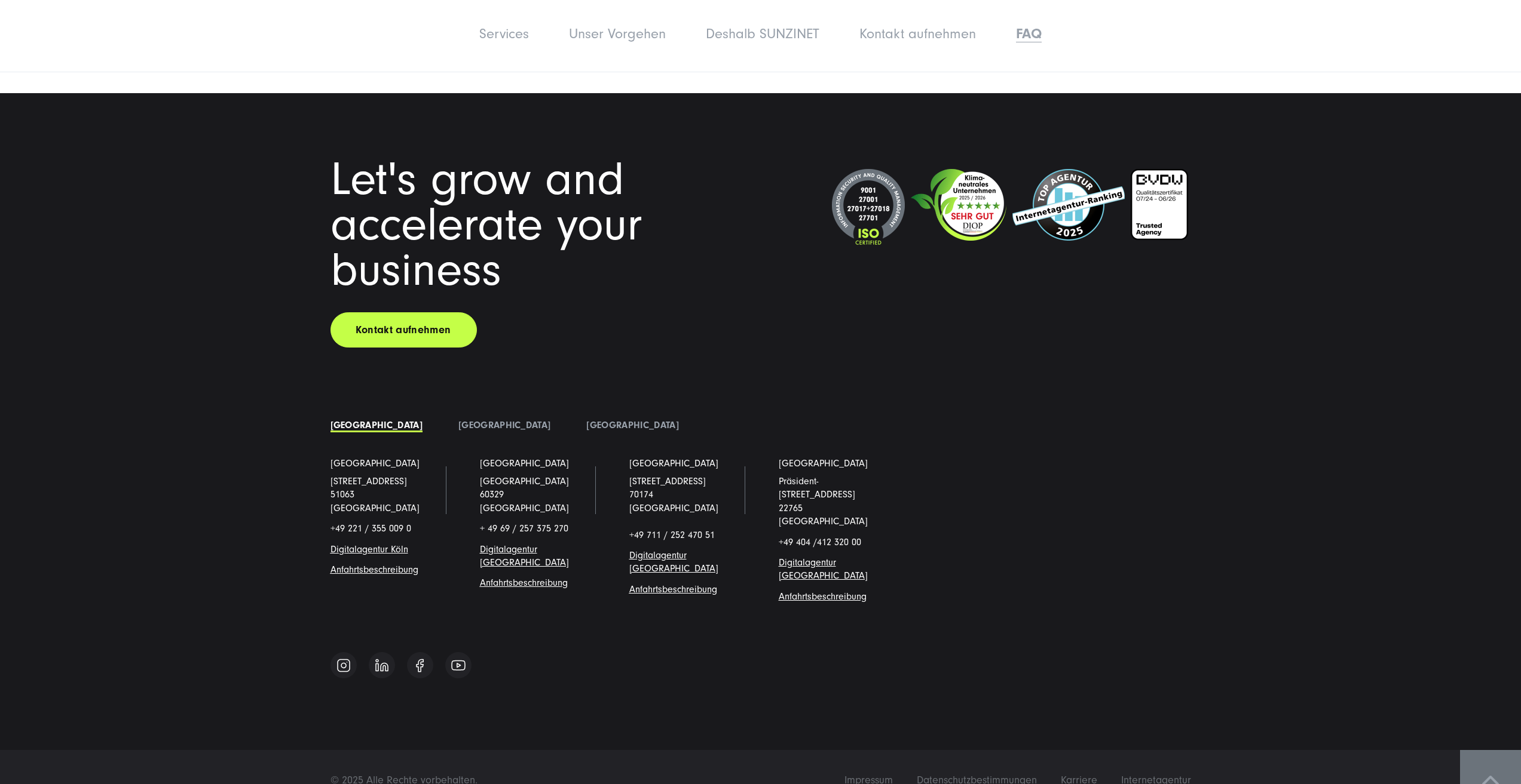
click at [1495, 776] on span at bounding box center [1491, 781] width 17 height 10
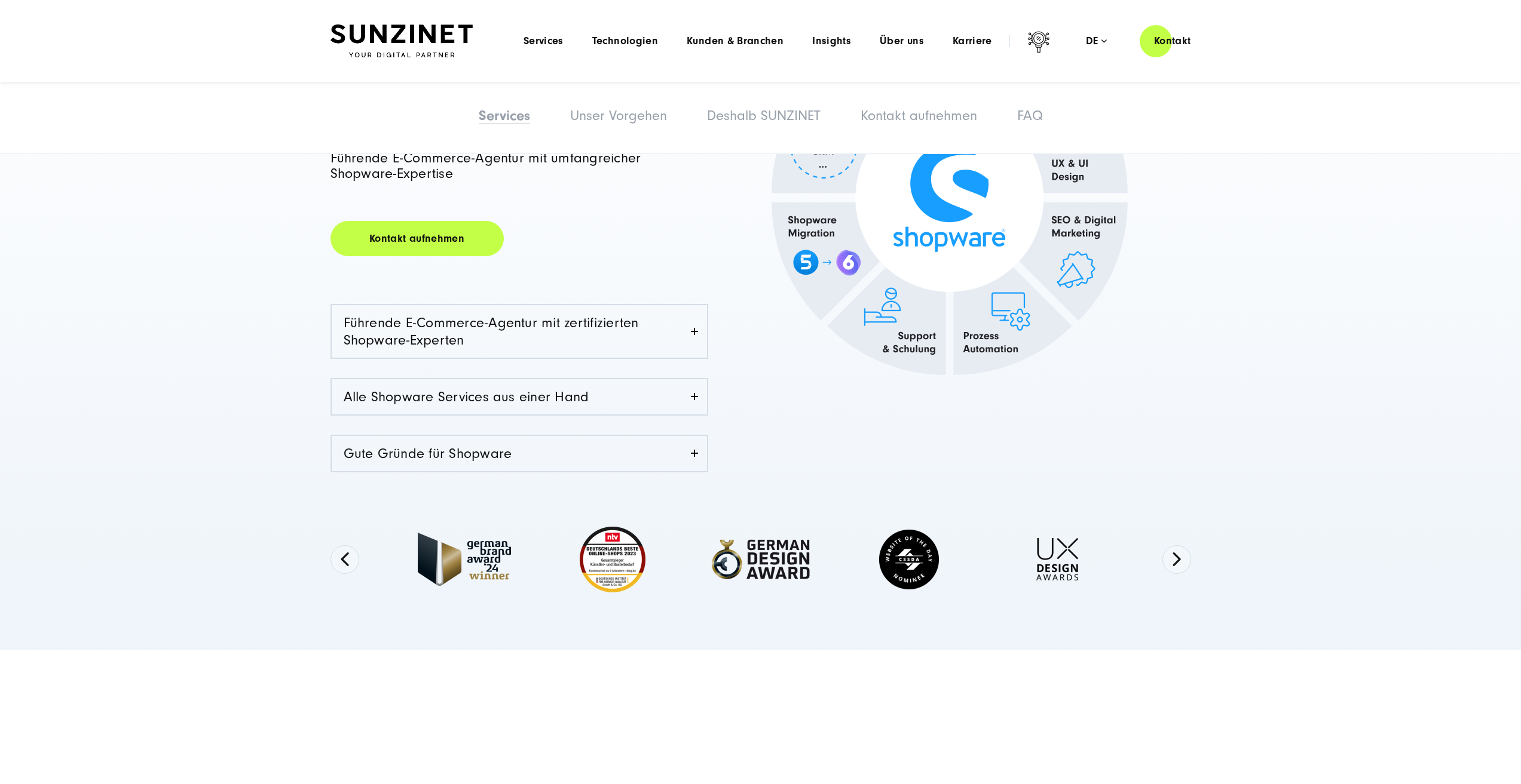
scroll to position [0, 0]
